Goal: Transaction & Acquisition: Purchase product/service

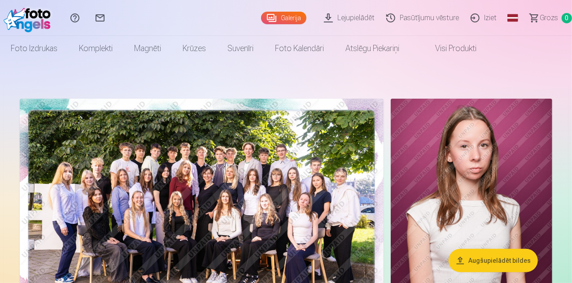
click at [498, 261] on button "Augšupielādēt bildes" at bounding box center [492, 260] width 89 height 23
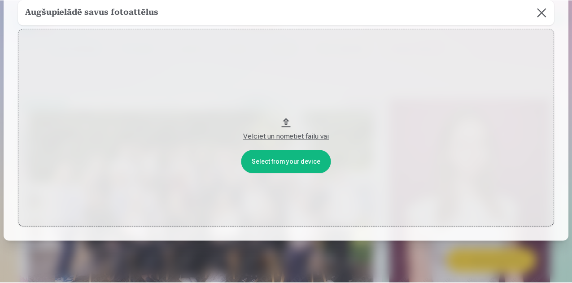
scroll to position [73, 0]
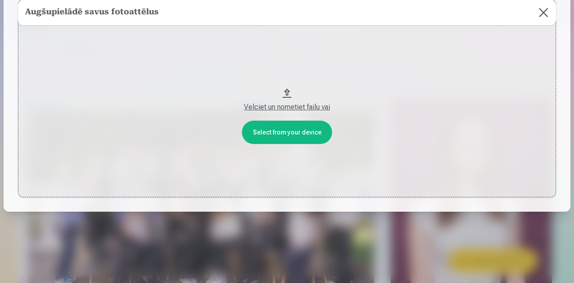
click at [541, 13] on button at bounding box center [543, 12] width 25 height 25
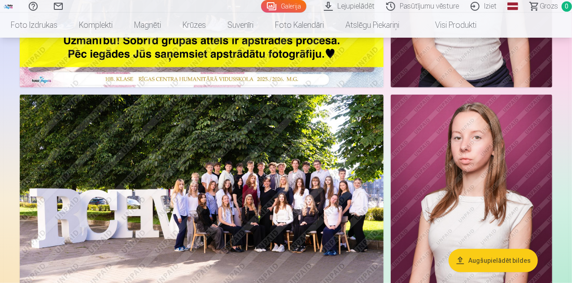
scroll to position [269, 0]
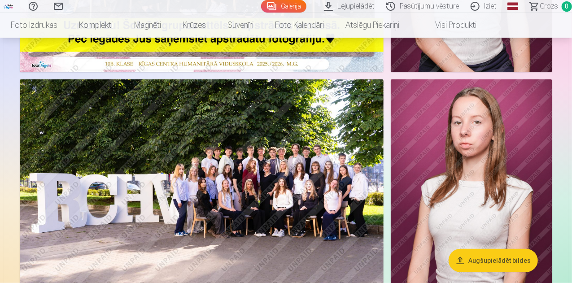
click at [449, 131] on img at bounding box center [471, 200] width 161 height 243
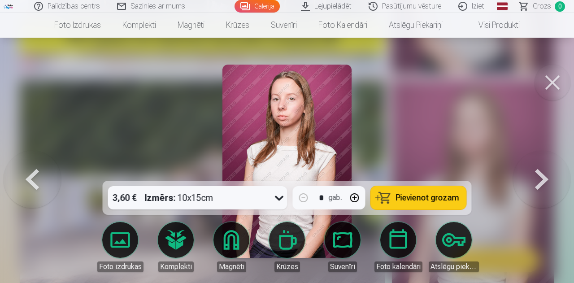
click at [556, 83] on button at bounding box center [553, 83] width 36 height 36
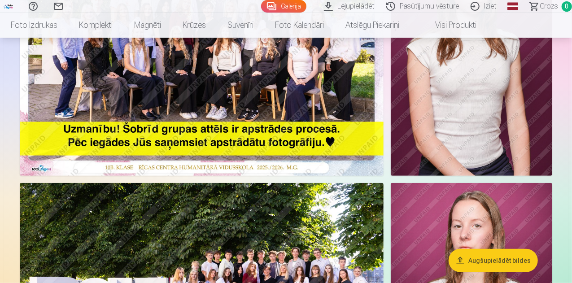
scroll to position [135, 0]
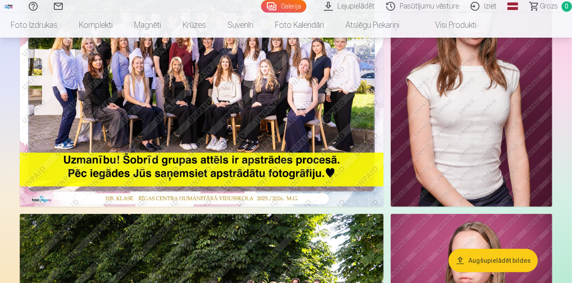
click at [459, 96] on img at bounding box center [471, 85] width 161 height 243
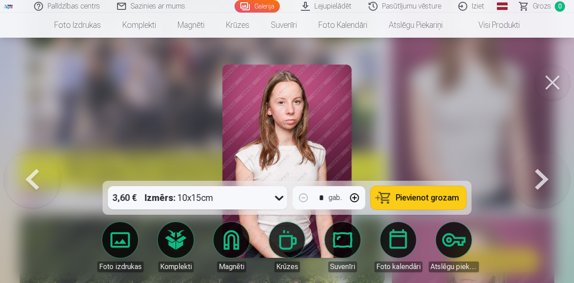
click at [552, 79] on button at bounding box center [553, 83] width 36 height 36
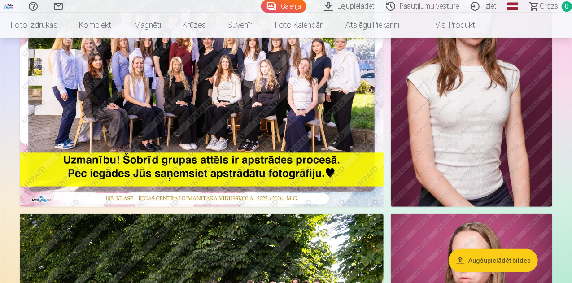
click at [228, 78] on img at bounding box center [202, 85] width 364 height 243
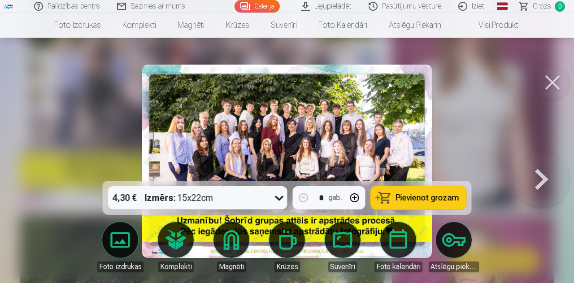
click at [556, 79] on button at bounding box center [553, 83] width 36 height 36
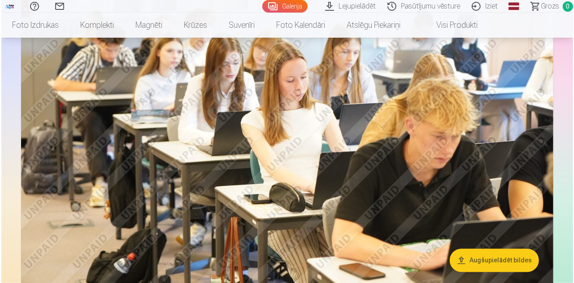
scroll to position [762, 0]
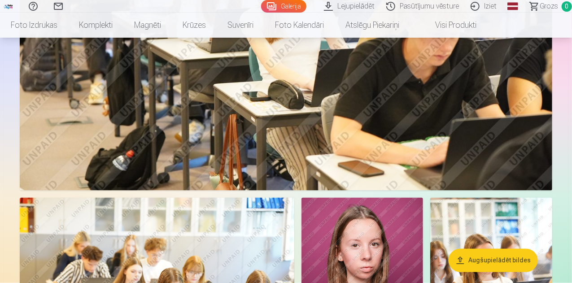
click at [367, 93] on img at bounding box center [286, 12] width 532 height 355
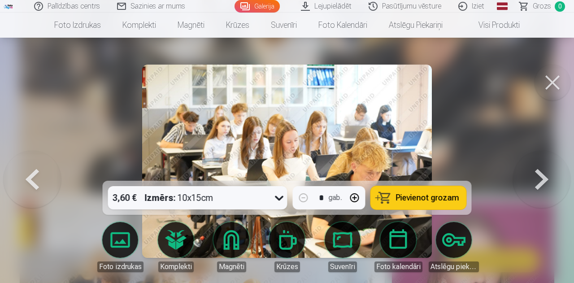
click at [553, 80] on button at bounding box center [553, 83] width 36 height 36
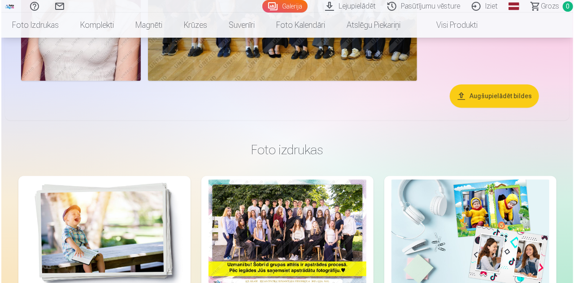
scroll to position [1344, 0]
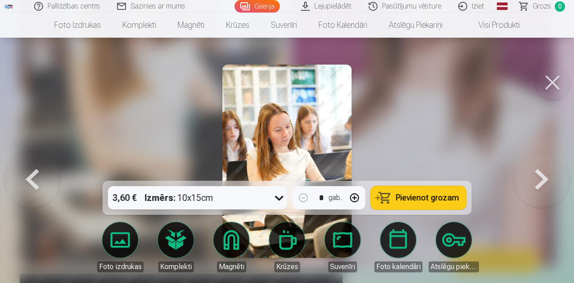
click at [556, 82] on button at bounding box center [553, 83] width 36 height 36
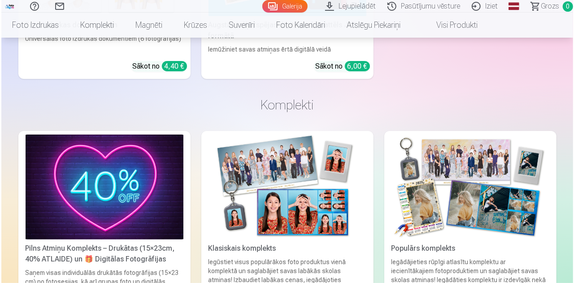
scroll to position [1608, 0]
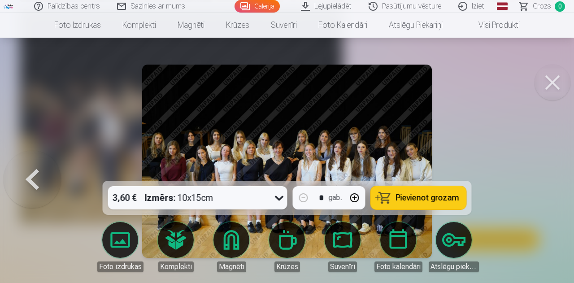
click at [554, 79] on button at bounding box center [553, 83] width 36 height 36
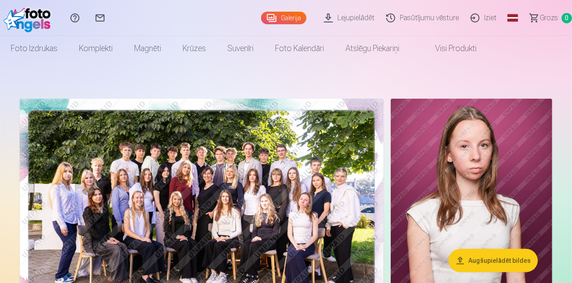
click at [149, 168] on img at bounding box center [202, 220] width 364 height 243
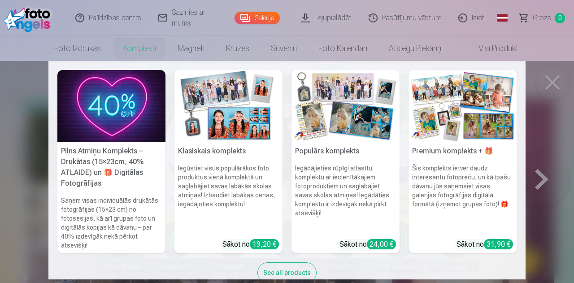
click at [100, 88] on img at bounding box center [111, 106] width 108 height 72
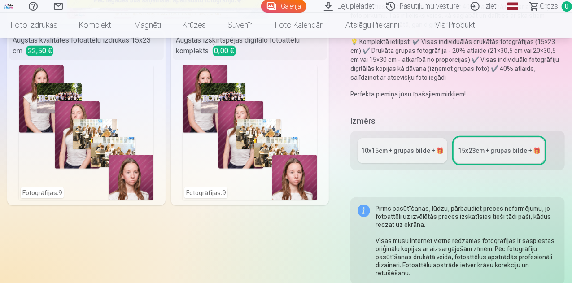
scroll to position [224, 0]
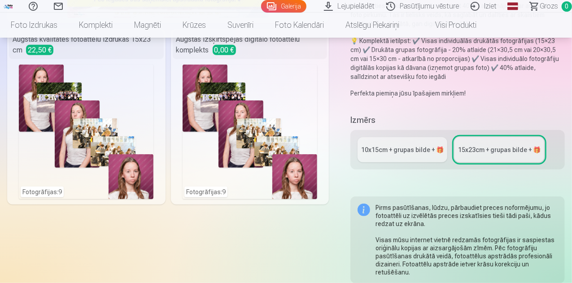
click at [403, 146] on div "10x15сm + grupas bilde + 🎁" at bounding box center [402, 149] width 83 height 9
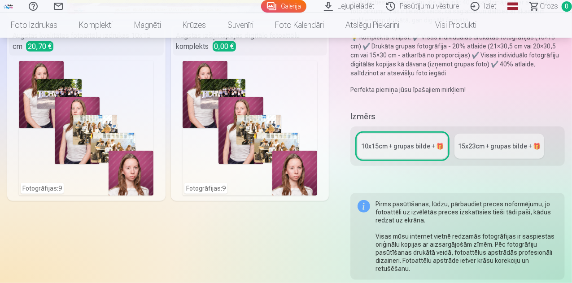
scroll to position [135, 0]
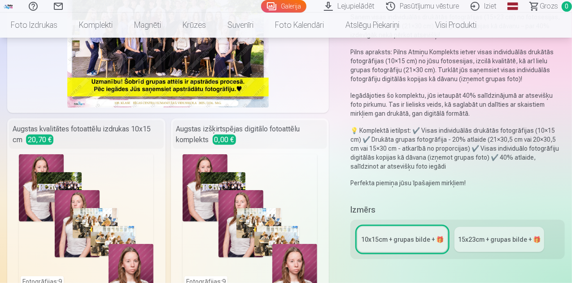
click at [479, 237] on div "15x23сm + grupas bilde + 🎁" at bounding box center [499, 239] width 83 height 9
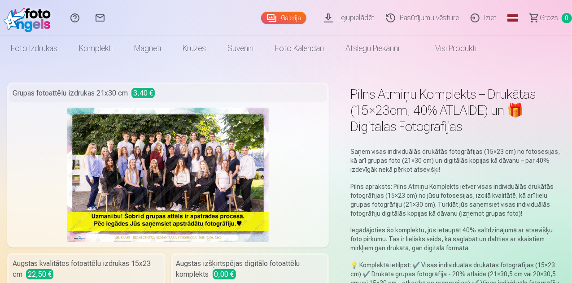
click at [469, 16] on link "Iziet" at bounding box center [485, 18] width 38 height 36
